Goal: Information Seeking & Learning: Learn about a topic

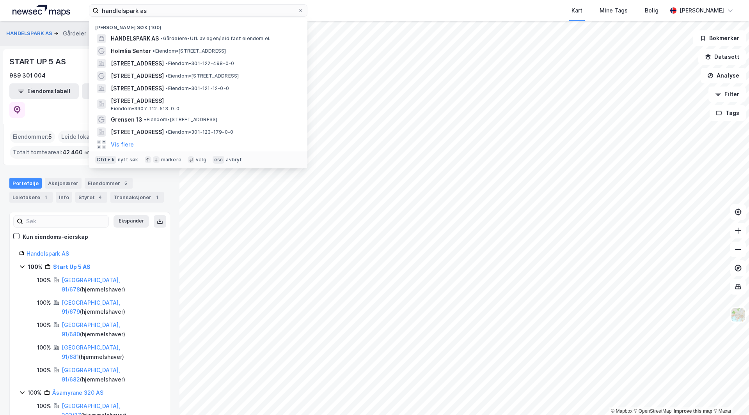
click at [204, 10] on input "handlelspark as" at bounding box center [198, 11] width 199 height 12
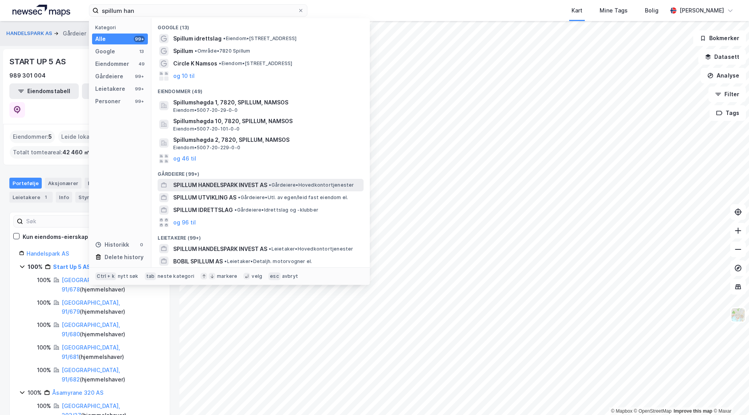
type input "spillum han"
click at [216, 181] on span "SPILLUM HANDELSPARK INVEST AS" at bounding box center [220, 185] width 94 height 9
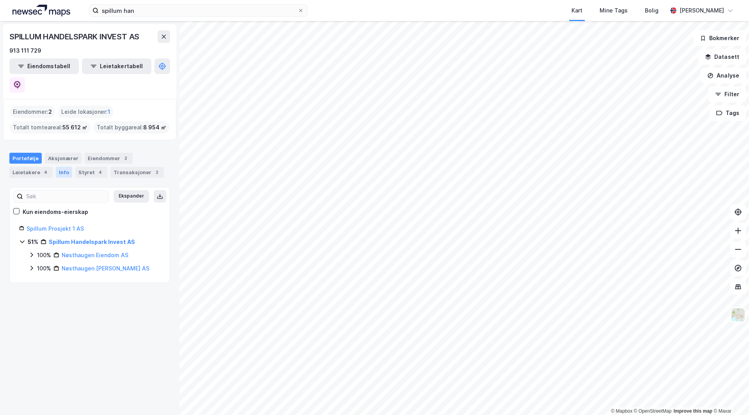
click at [67, 167] on div "Info" at bounding box center [64, 172] width 16 height 11
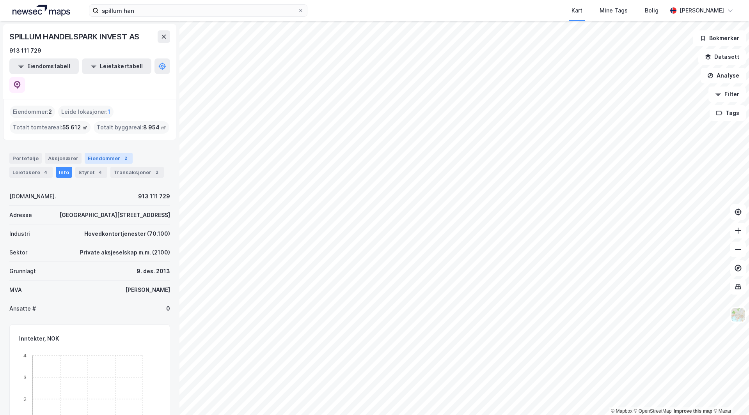
click at [103, 153] on div "Eiendommer 2" at bounding box center [109, 158] width 48 height 11
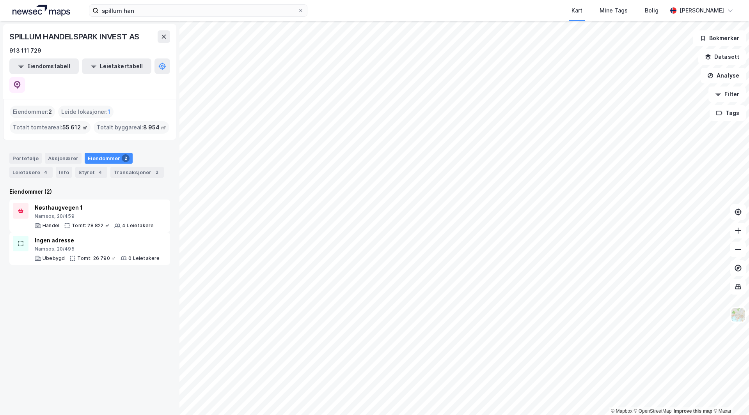
drag, startPoint x: 84, startPoint y: 255, endPoint x: 79, endPoint y: 294, distance: 39.0
click at [79, 294] on div "SPILLUM HANDELSPARK INVEST AS 913 111 729 Eiendomstabell Leietakertabell Eiendo…" at bounding box center [89, 218] width 179 height 394
